Goal: Find specific page/section: Find specific page/section

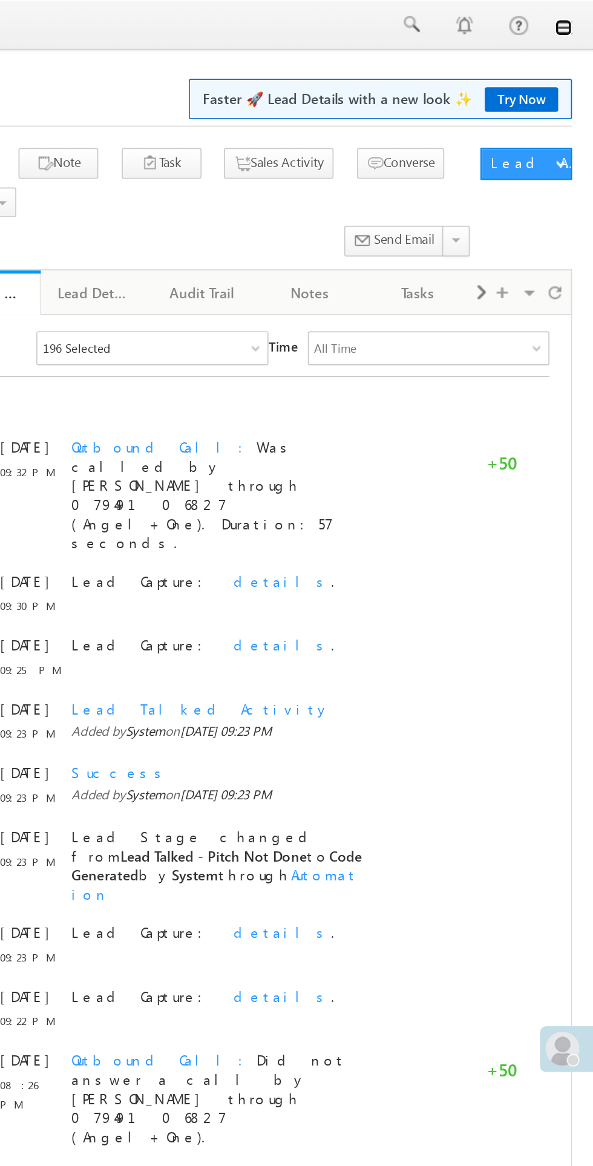
click at [577, 12] on link at bounding box center [576, 16] width 10 height 10
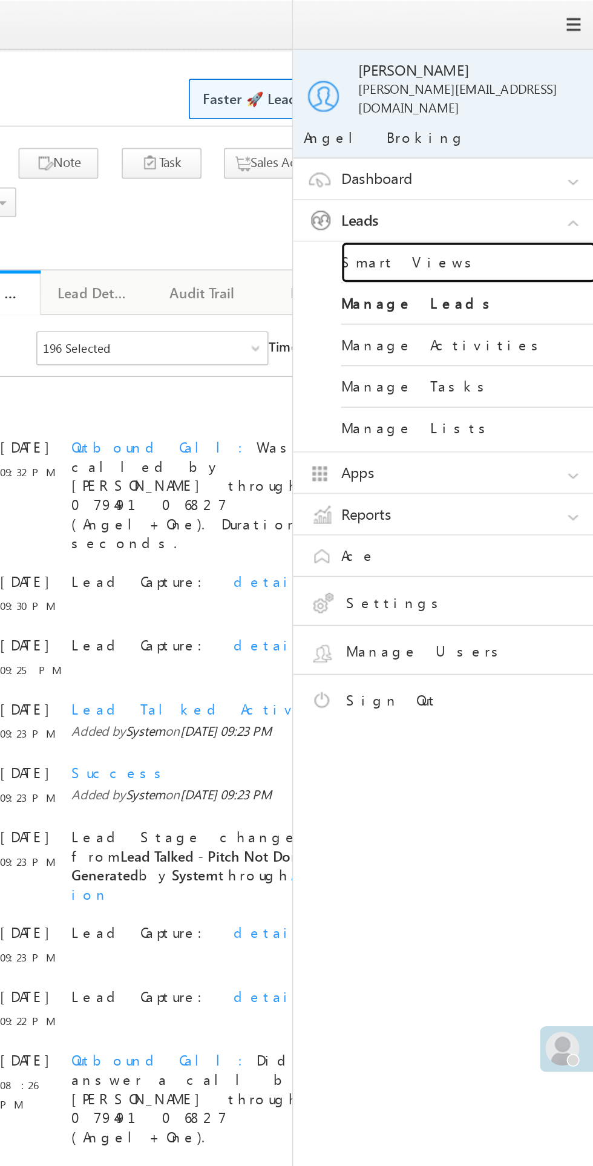
click at [505, 138] on link "Smart Views" at bounding box center [522, 149] width 145 height 24
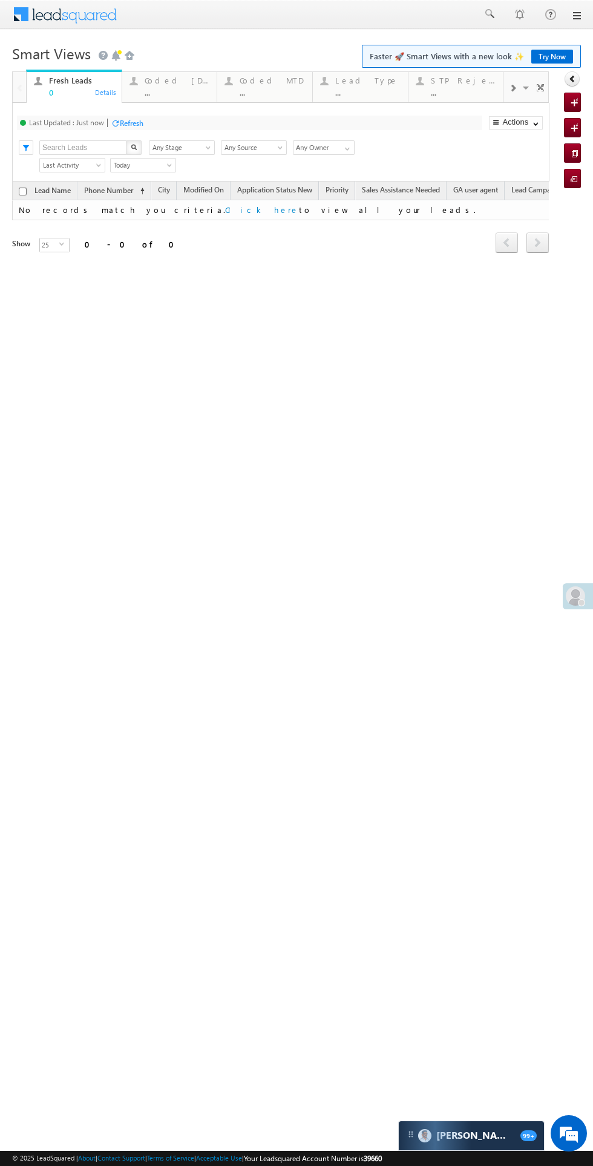
click at [134, 123] on div "Refresh" at bounding box center [132, 123] width 24 height 9
click at [182, 79] on div "Coded Today" at bounding box center [177, 81] width 65 height 10
